Goal: Check status: Check status

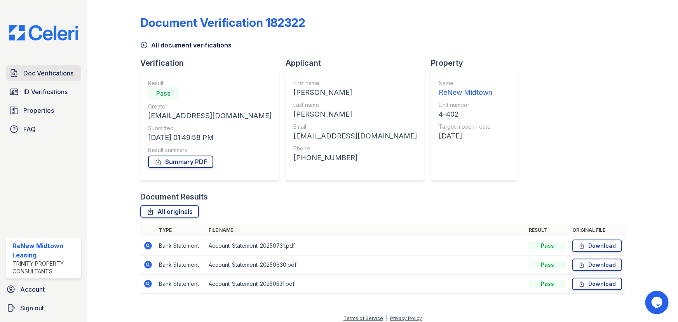
click at [37, 69] on span "Doc Verifications" at bounding box center [48, 72] width 50 height 9
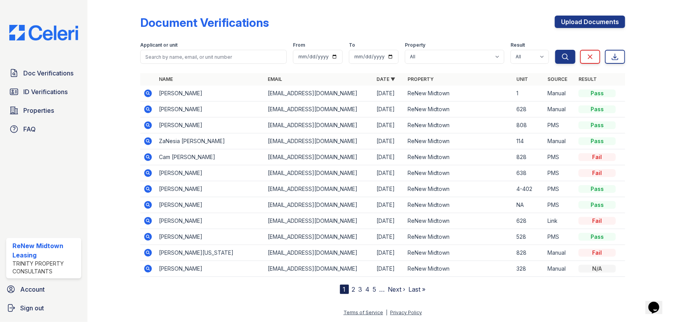
click at [148, 96] on icon at bounding box center [148, 93] width 8 height 8
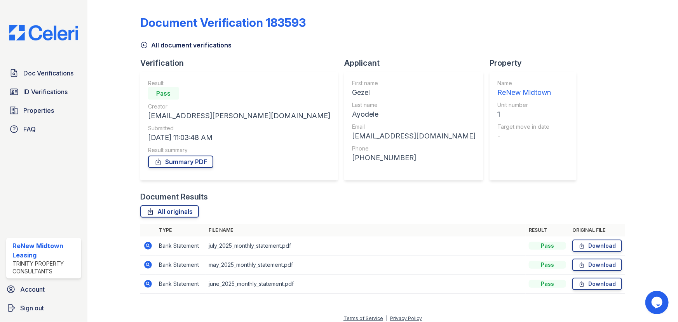
click at [145, 247] on icon at bounding box center [148, 246] width 8 height 8
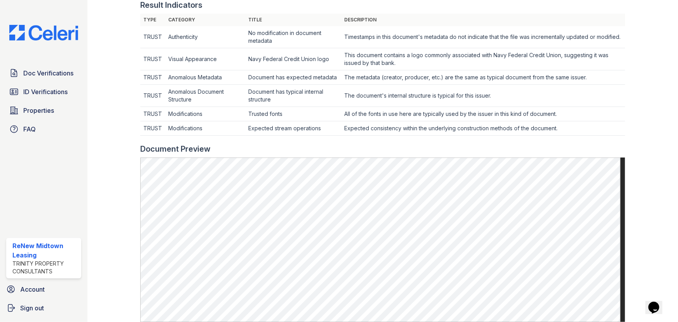
scroll to position [212, 0]
